Goal: Obtain resource: Download file/media

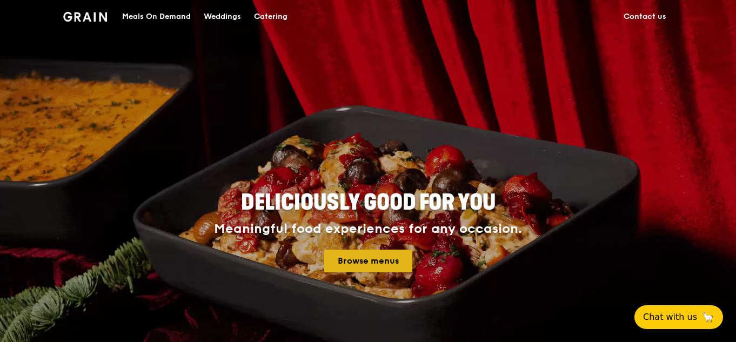
click at [356, 260] on link "Browse menus" at bounding box center [368, 261] width 88 height 23
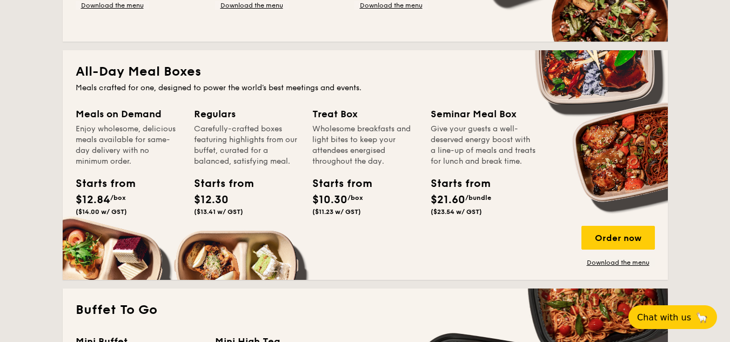
scroll to position [703, 0]
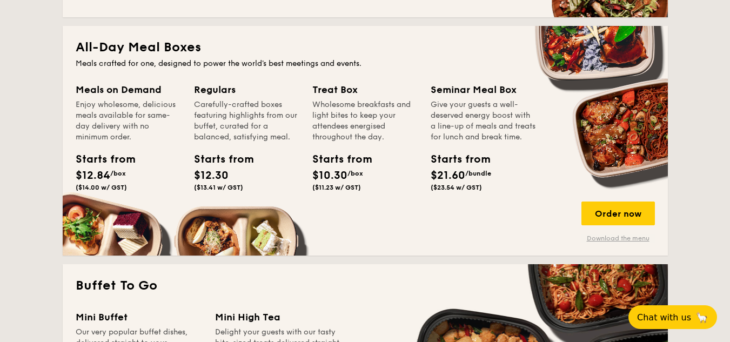
click at [611, 239] on link "Download the menu" at bounding box center [619, 238] width 74 height 9
click at [664, 318] on span "Chat with us" at bounding box center [664, 317] width 57 height 11
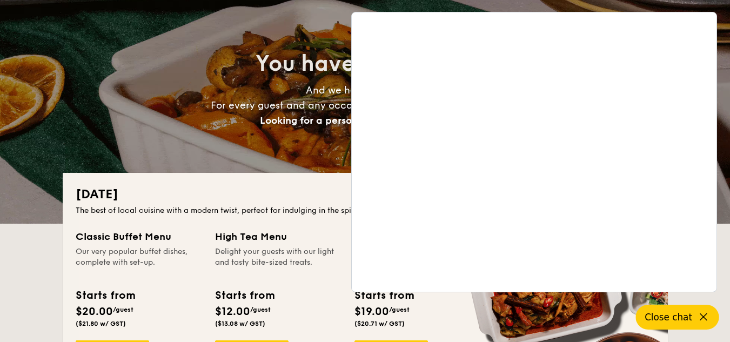
scroll to position [0, 0]
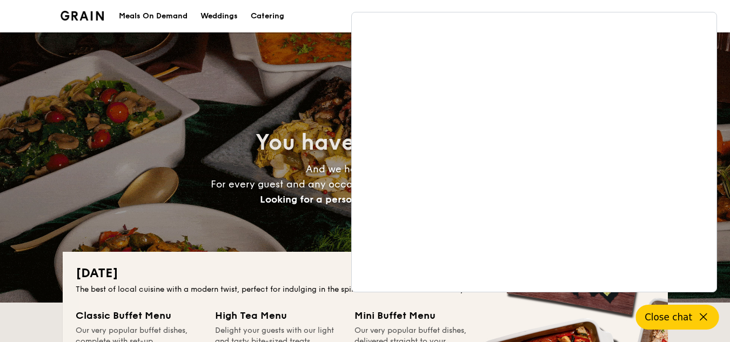
click at [322, 91] on div "You have good taste And we have great food. For every guest and any occasion, t…" at bounding box center [366, 167] width 606 height 270
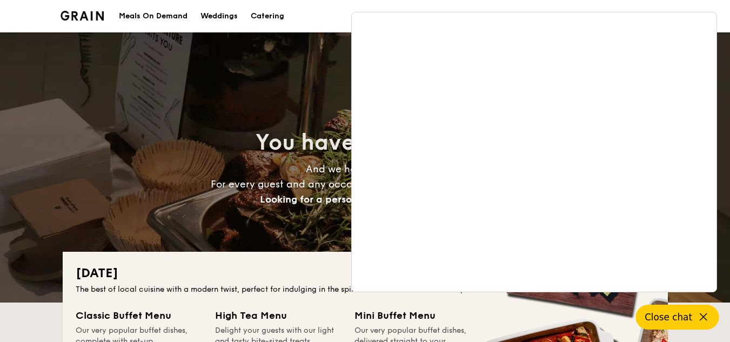
click at [284, 56] on div "You have good taste And we have great food. For every guest and any occasion, t…" at bounding box center [366, 167] width 606 height 270
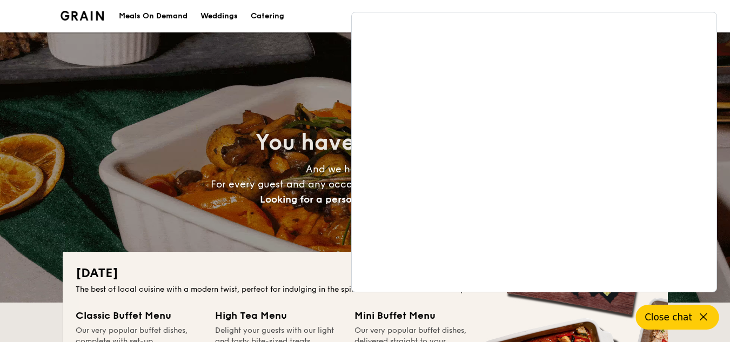
click at [706, 315] on icon at bounding box center [703, 317] width 13 height 13
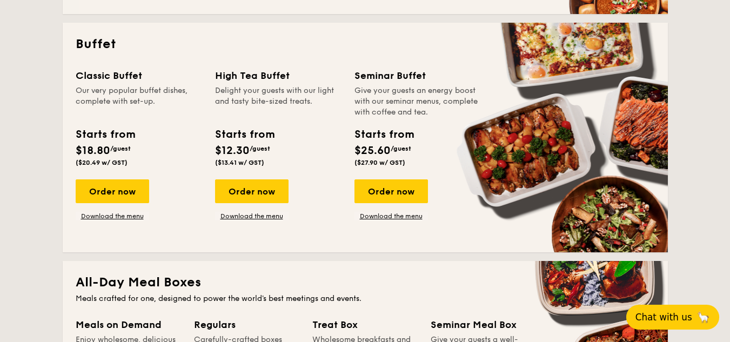
scroll to position [487, 0]
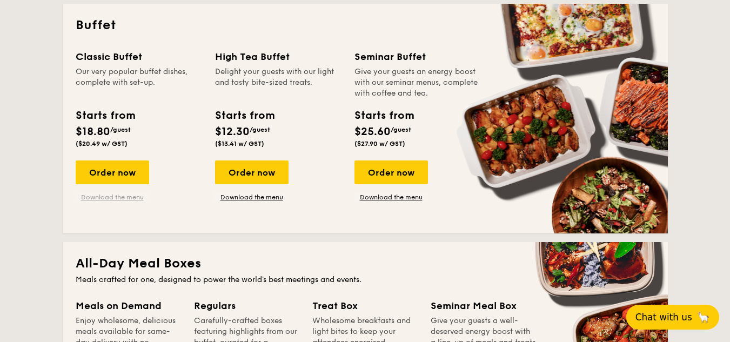
click at [135, 197] on link "Download the menu" at bounding box center [113, 197] width 74 height 9
